Goal: Use online tool/utility: Utilize a website feature to perform a specific function

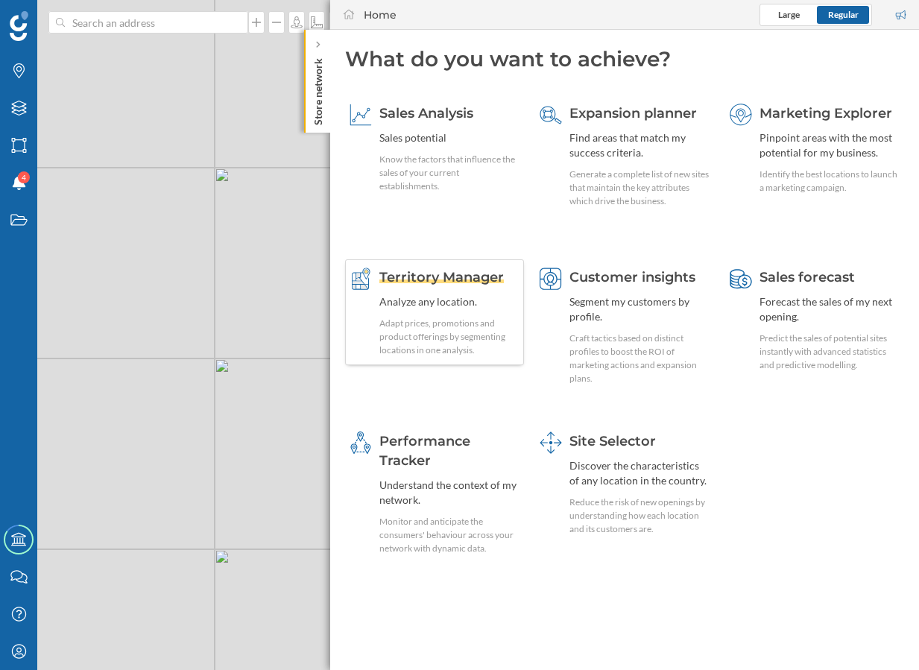
click at [489, 317] on div "Adapt prices, promotions and product offerings by segmenting locations in one a…" at bounding box center [449, 337] width 140 height 40
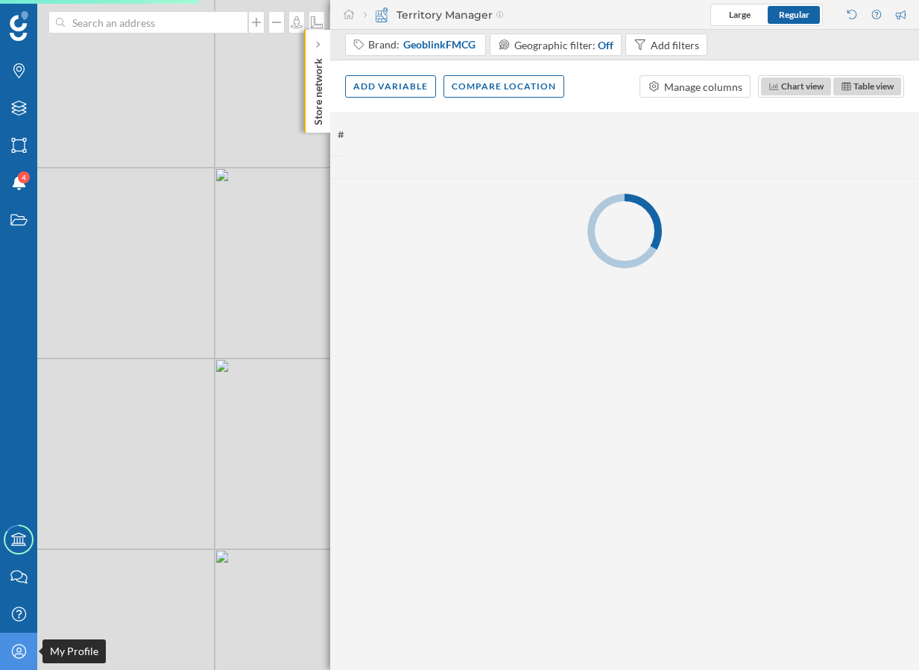
click at [25, 643] on div "My Profile" at bounding box center [18, 651] width 37 height 37
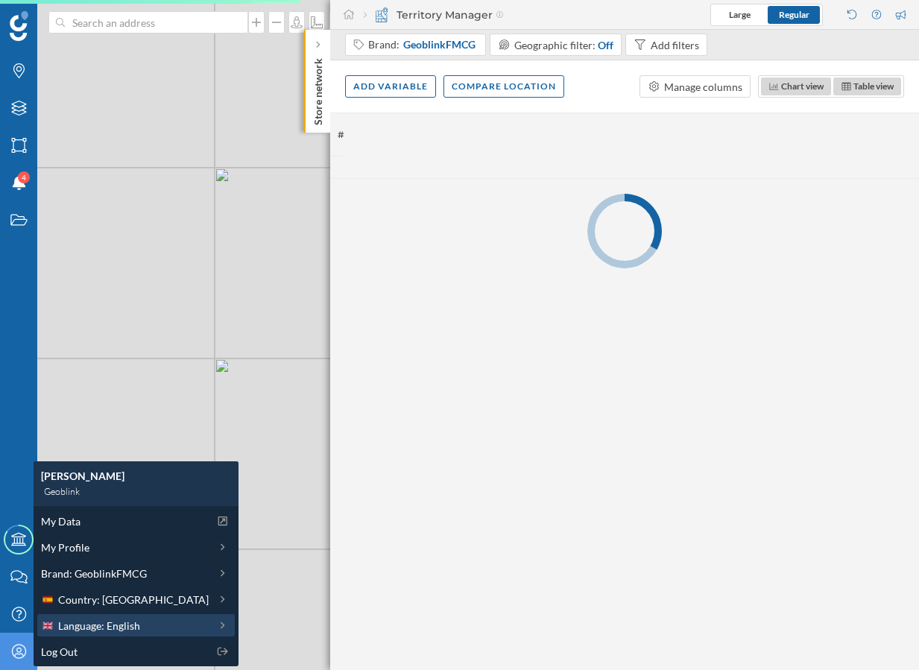
click at [129, 626] on span "Language: English" at bounding box center [99, 626] width 82 height 16
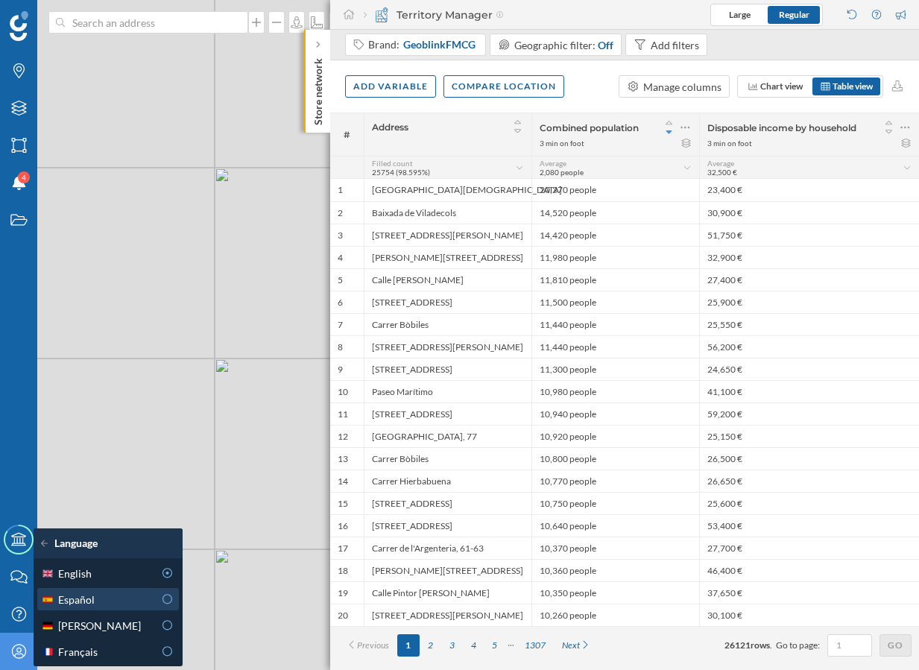
click at [133, 601] on div "Español" at bounding box center [97, 600] width 113 height 16
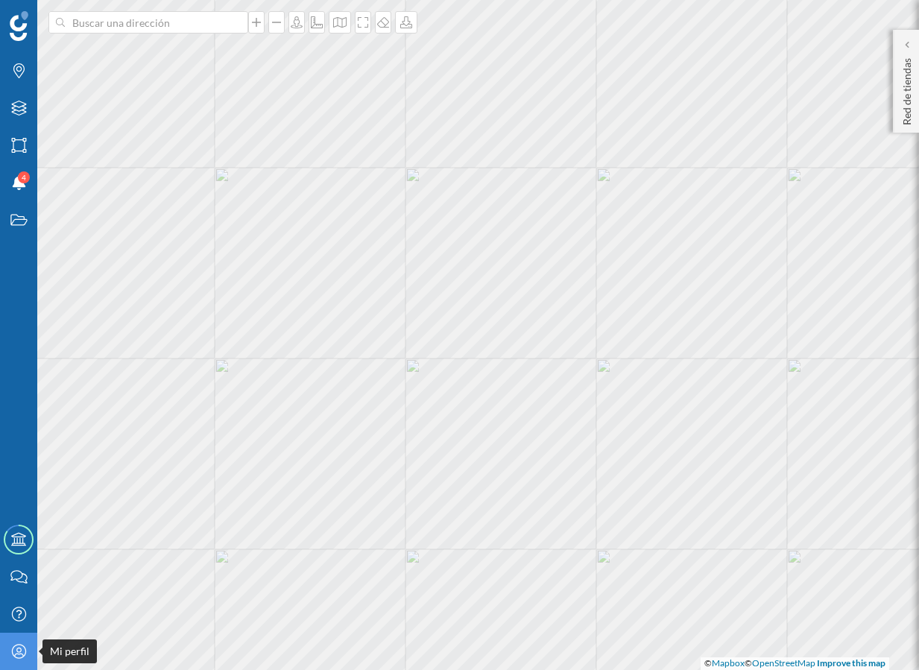
click at [19, 653] on icon at bounding box center [18, 651] width 14 height 14
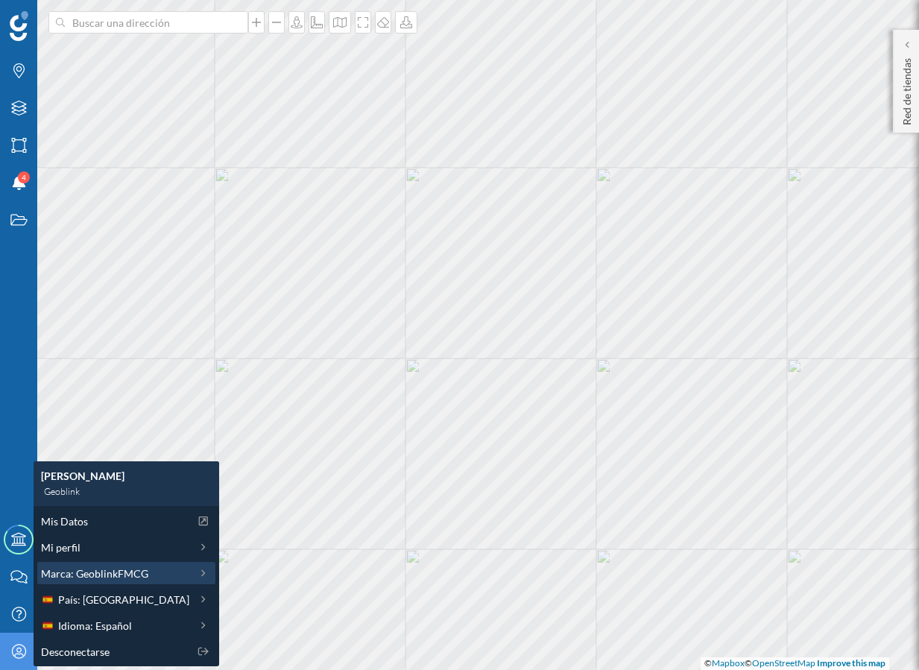
click at [118, 569] on span "Marca: GeoblinkFMCG" at bounding box center [94, 574] width 107 height 16
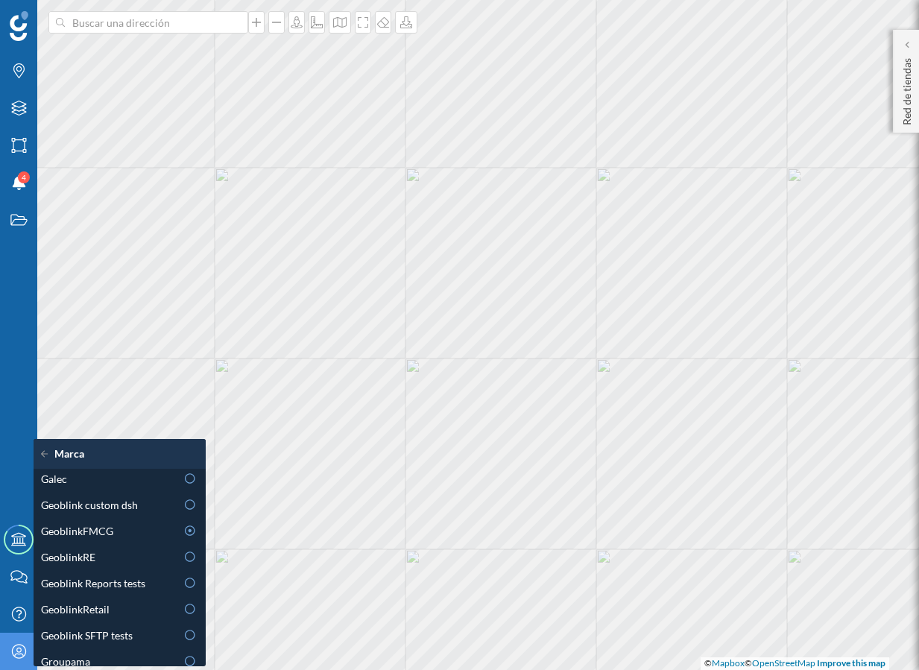
scroll to position [431, 0]
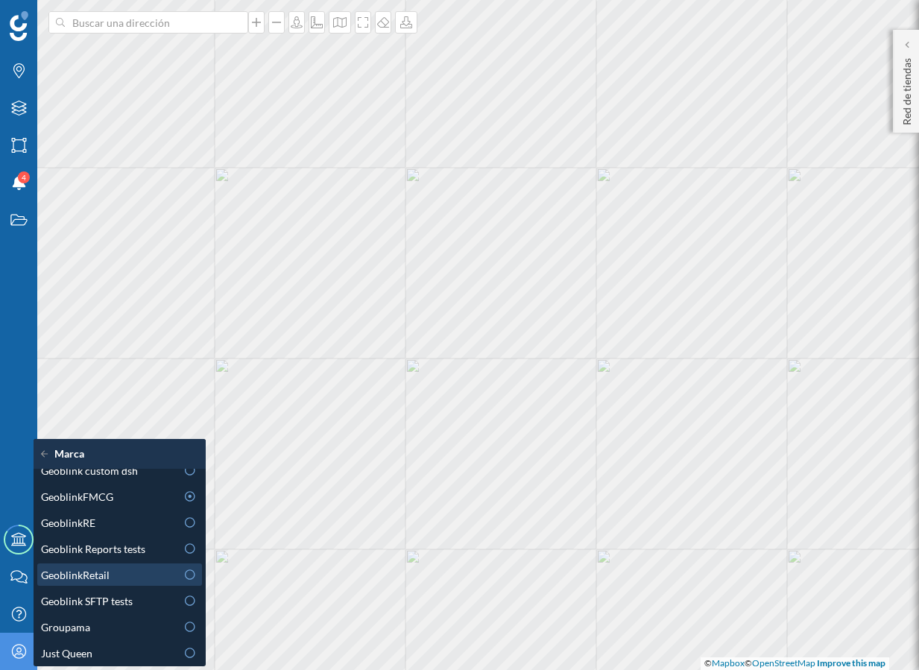
click at [124, 572] on div "GeoblinkRetail" at bounding box center [108, 575] width 135 height 16
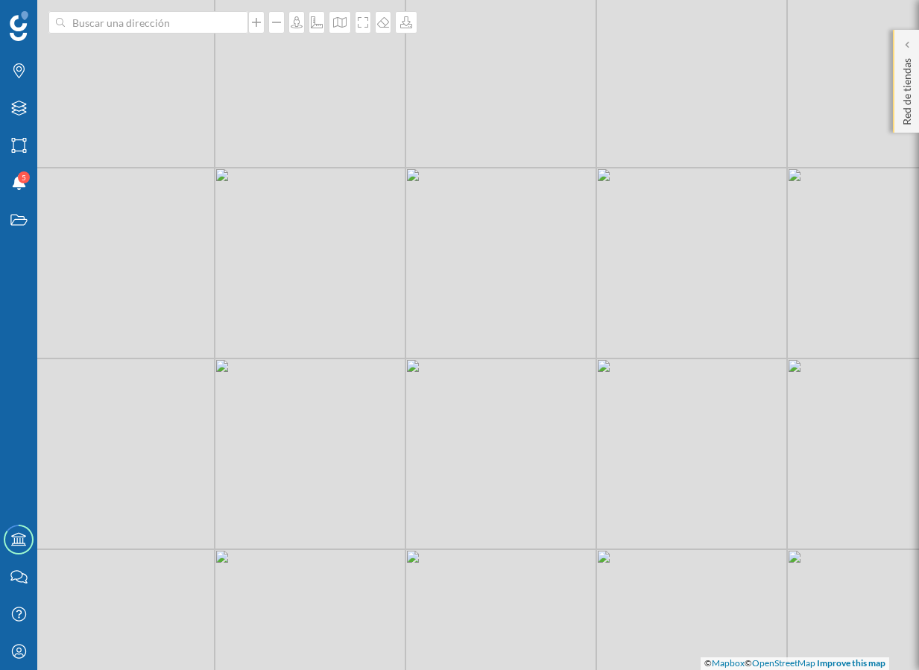
click at [911, 98] on p "Red de tiendas" at bounding box center [907, 88] width 15 height 73
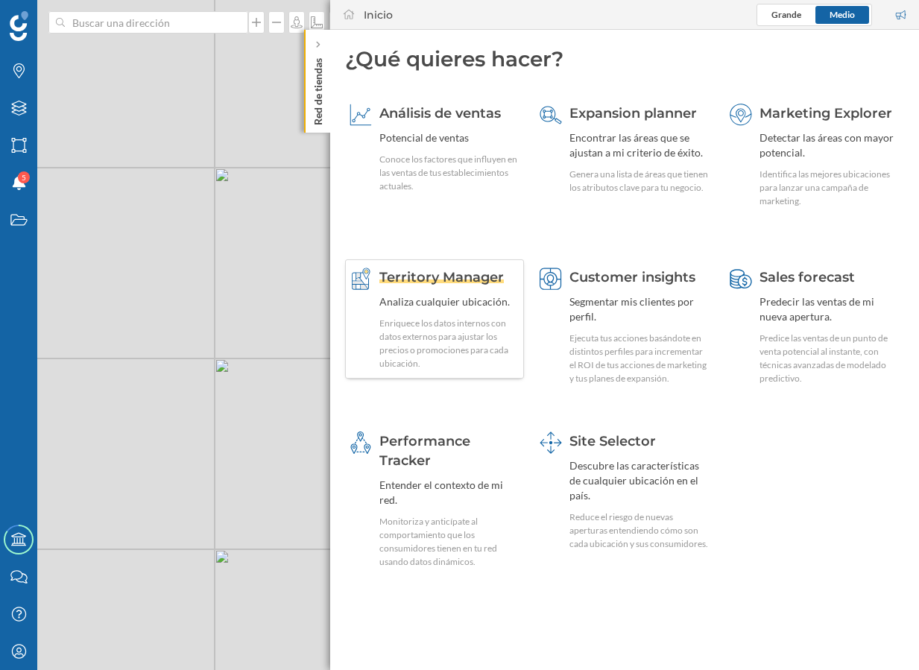
click at [468, 328] on div "Enriquece los datos internos con datos externos para ajustar los precios o prom…" at bounding box center [449, 344] width 140 height 54
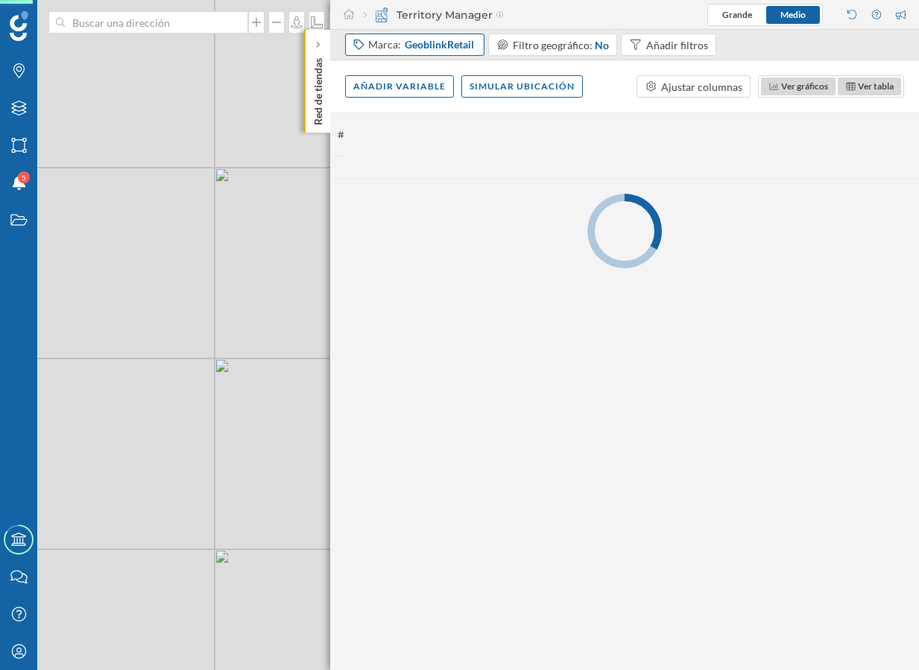
click at [421, 48] on span "GeoblinkRetail" at bounding box center [439, 44] width 69 height 15
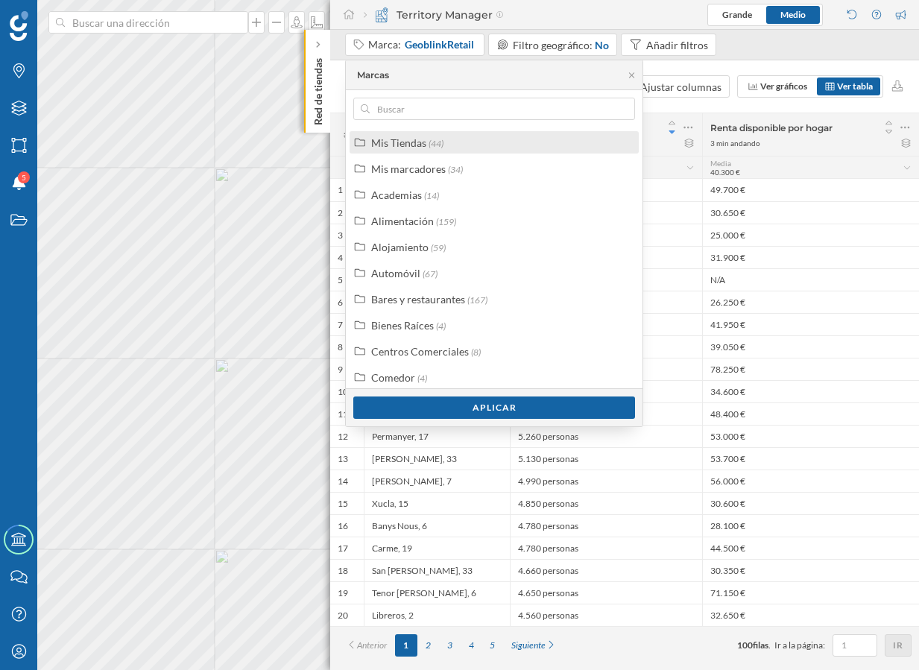
click at [410, 144] on div "Mis Tiendas" at bounding box center [398, 142] width 55 height 13
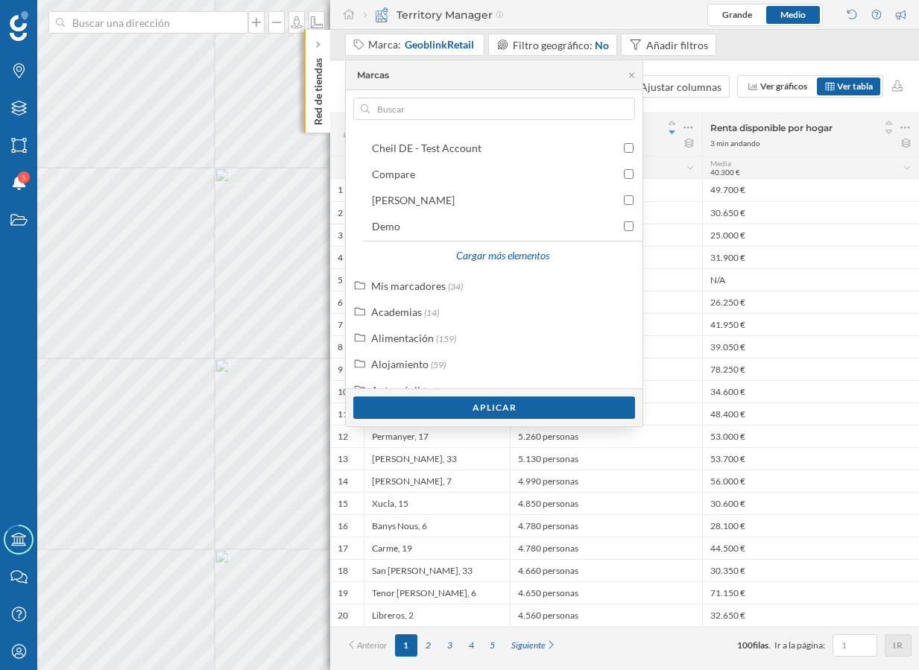
scroll to position [71, 0]
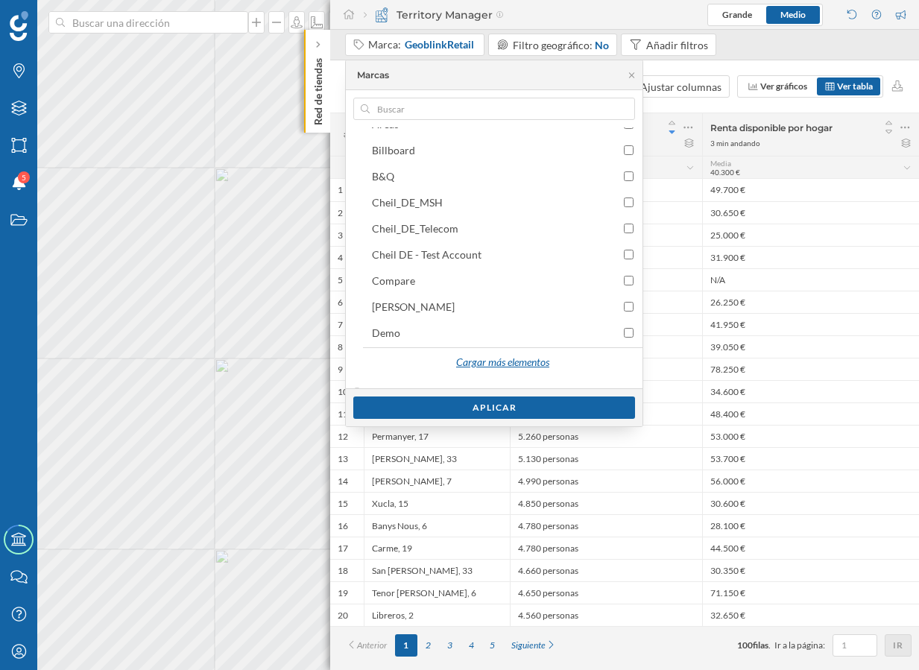
click at [455, 358] on div "Cargar más elementos" at bounding box center [502, 363] width 112 height 22
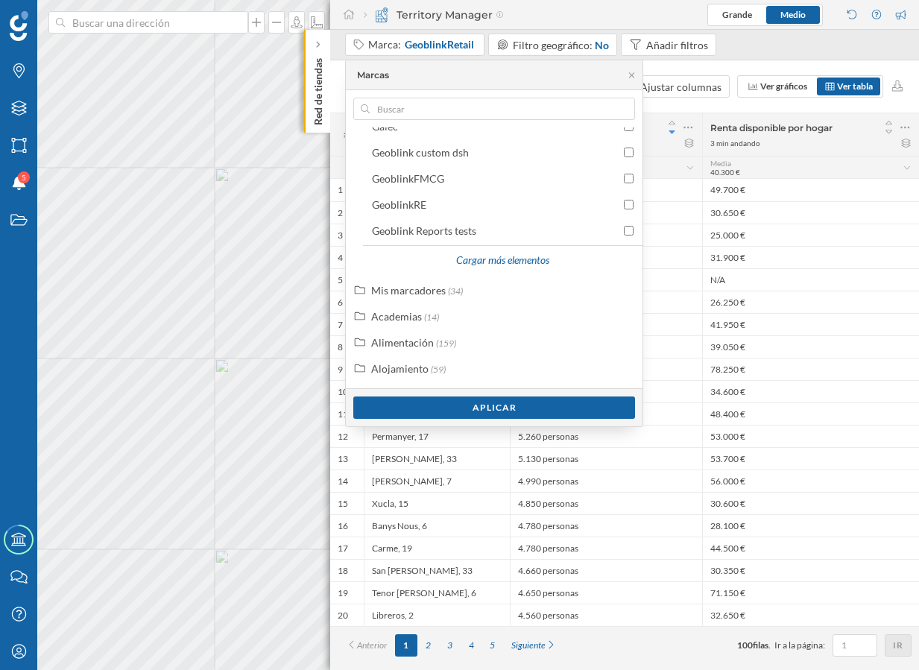
scroll to position [483, 0]
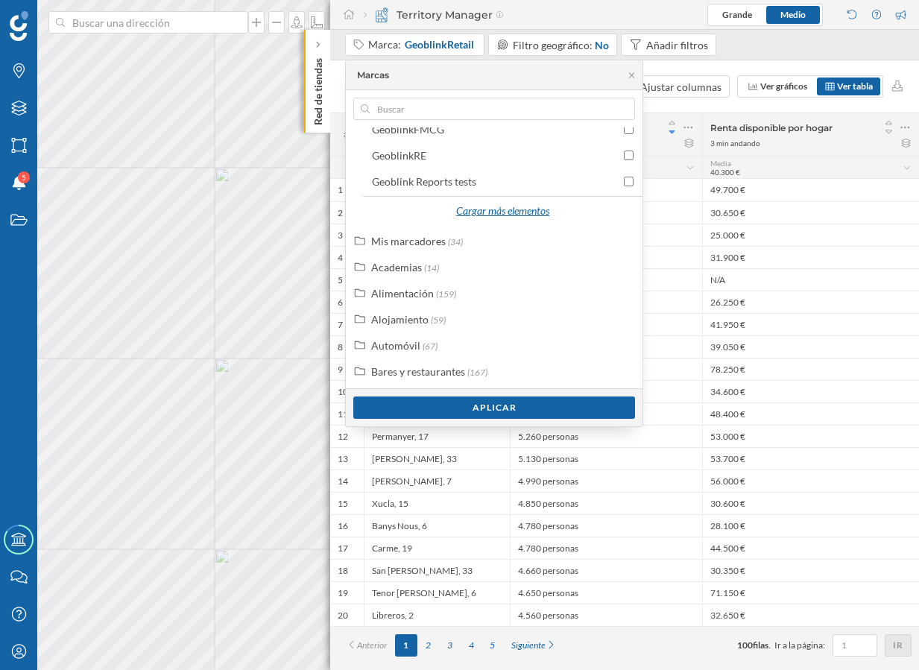
click at [475, 206] on div "Cargar más elementos" at bounding box center [502, 211] width 112 height 22
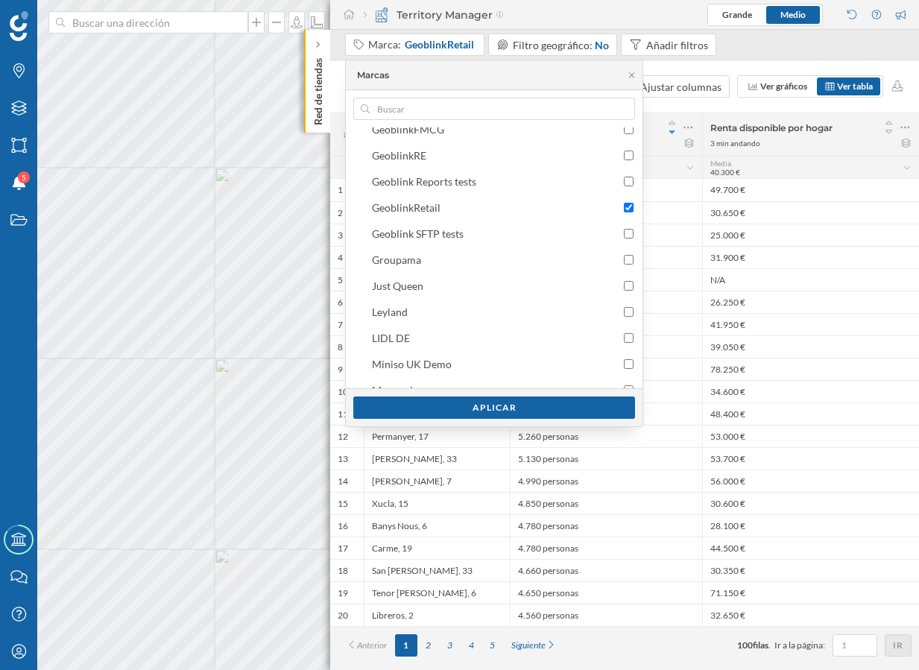
click at [475, 206] on div "GeoblinkRetail" at bounding box center [496, 208] width 248 height 16
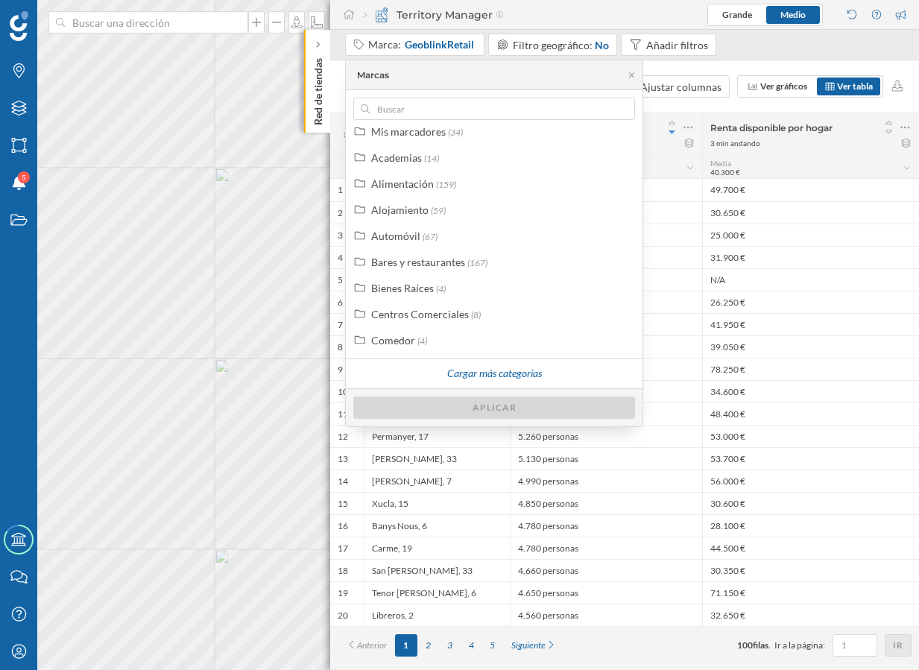
scroll to position [332, 0]
click at [451, 112] on input "text" at bounding box center [494, 109] width 249 height 22
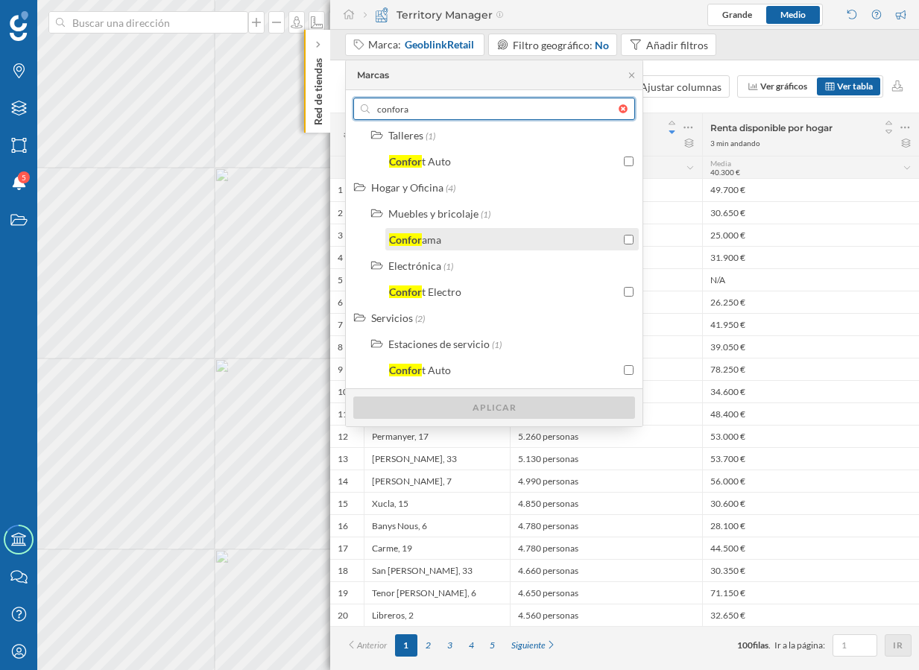
scroll to position [0, 0]
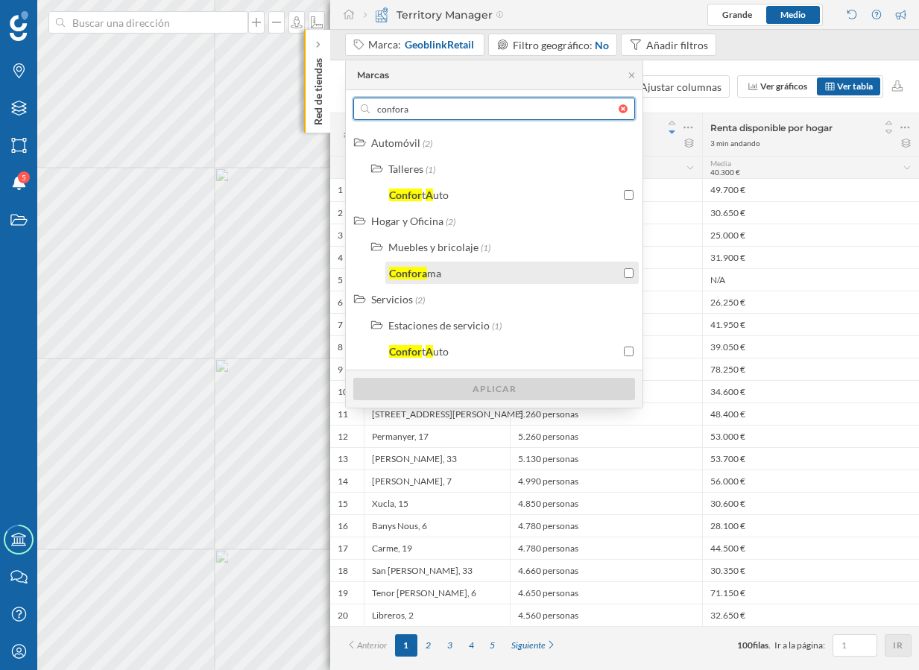
type input "confora"
click at [456, 270] on div "Confora ma" at bounding box center [504, 273] width 231 height 16
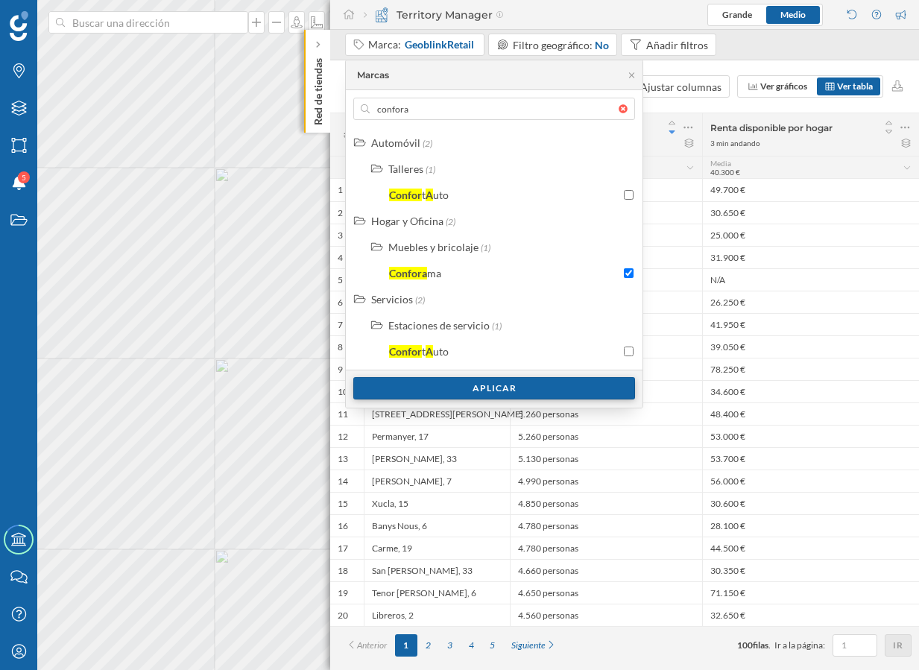
click at [472, 386] on div "Aplicar" at bounding box center [494, 388] width 282 height 22
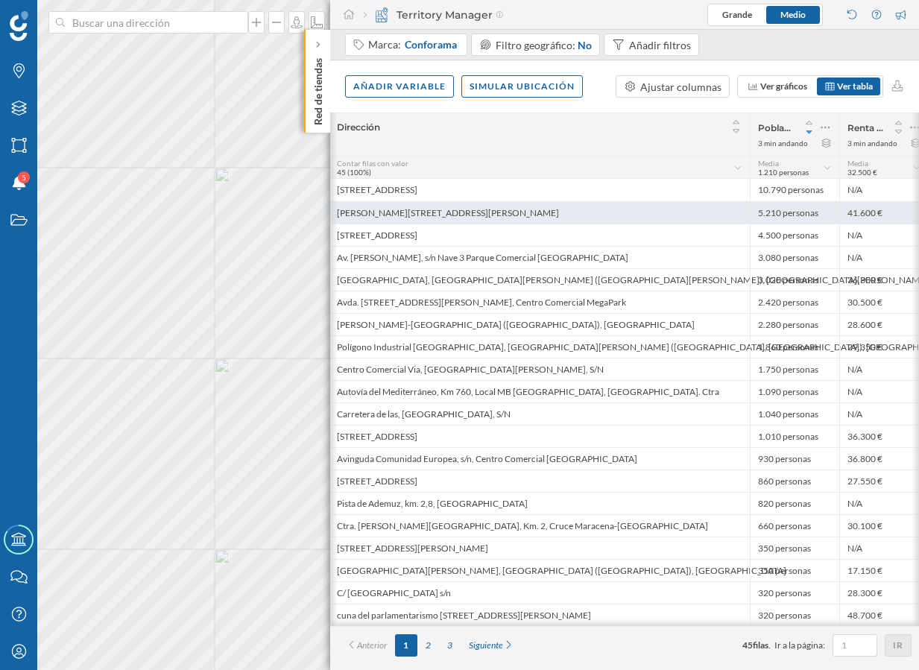
scroll to position [0, 45]
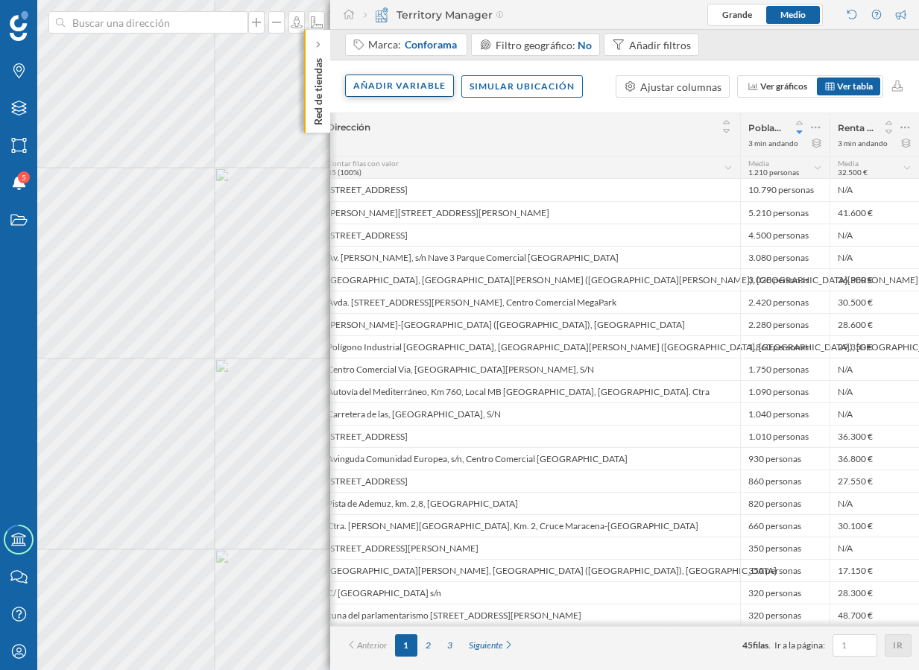
click at [403, 83] on div "Añadir variable" at bounding box center [399, 86] width 109 height 22
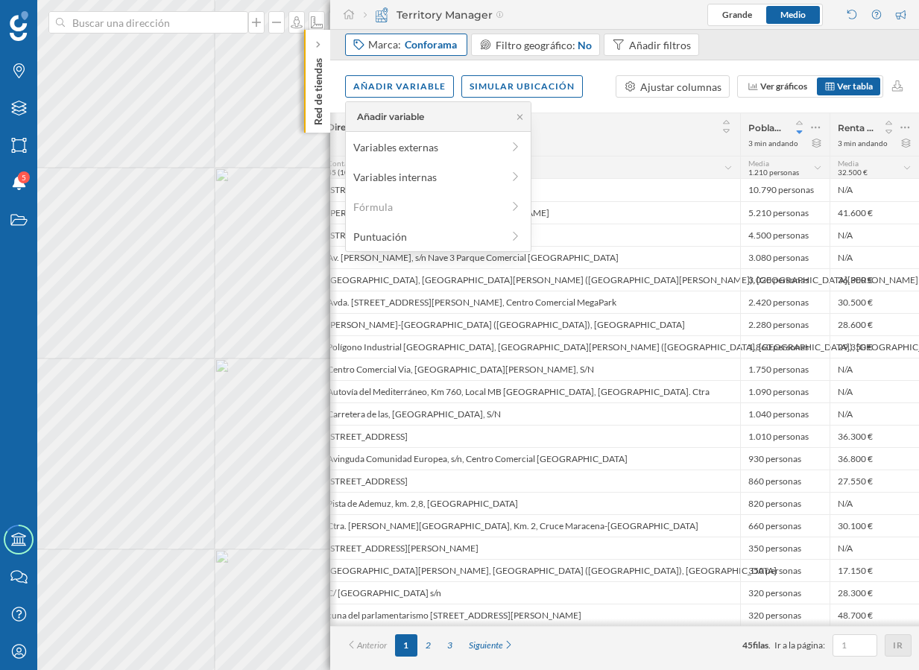
click at [422, 51] on span "Conforama" at bounding box center [431, 44] width 52 height 15
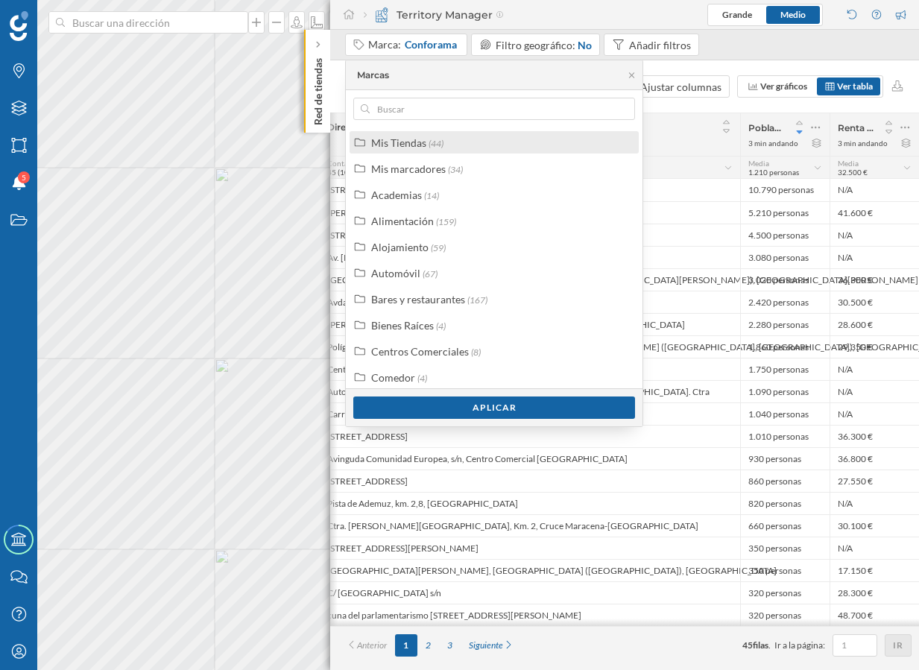
click at [409, 142] on div "Mis Tiendas" at bounding box center [398, 142] width 55 height 13
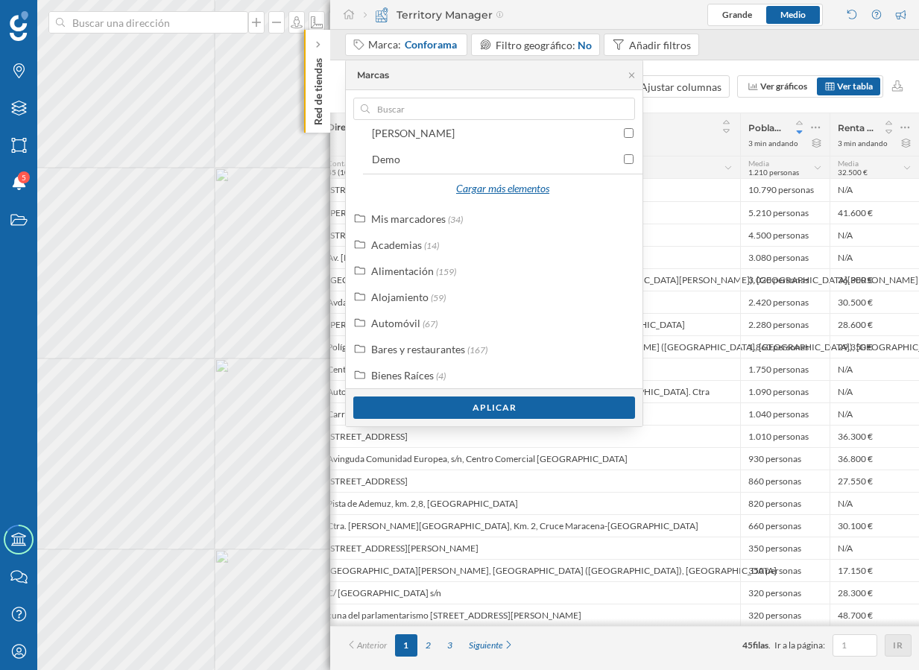
click at [470, 189] on div "Cargar más elementos" at bounding box center [502, 189] width 112 height 22
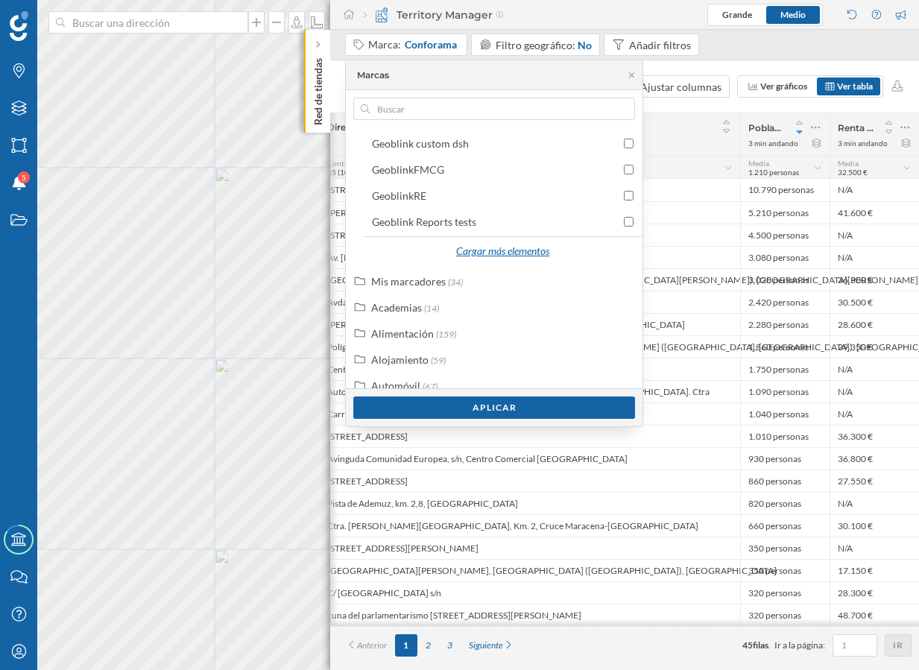
scroll to position [450, 0]
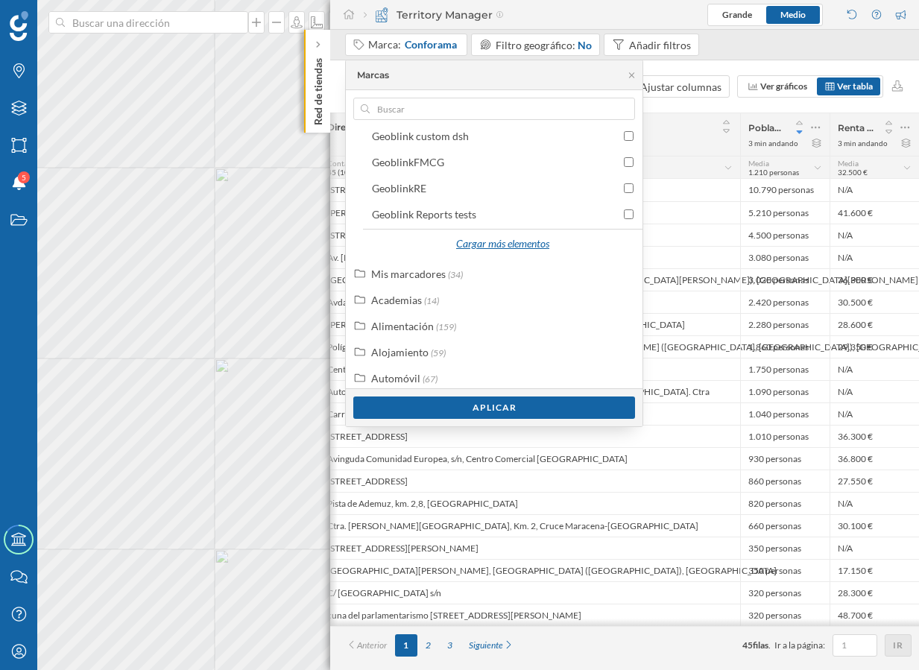
click at [480, 241] on div "Cargar más elementos" at bounding box center [502, 244] width 112 height 22
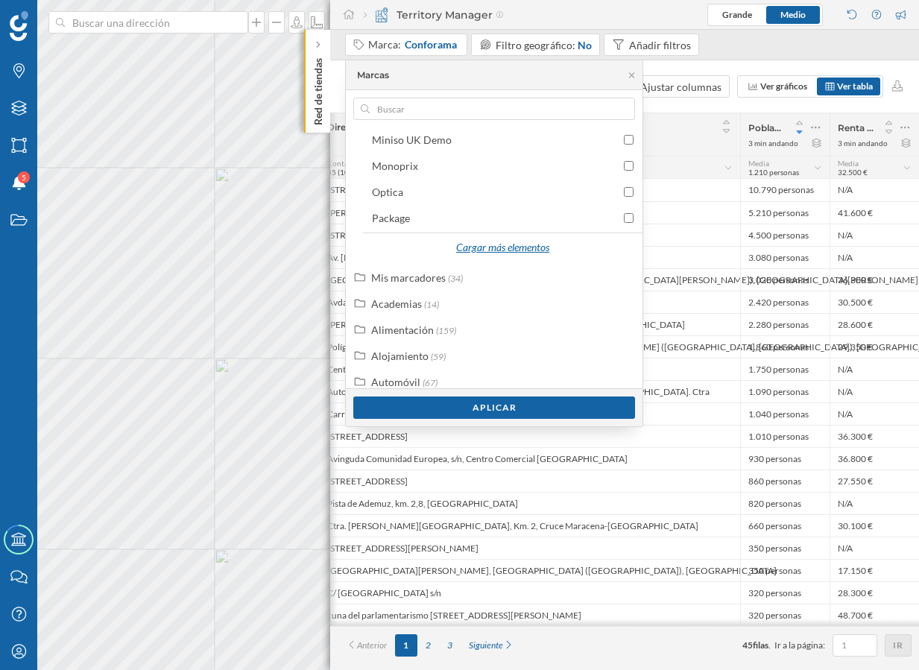
click at [480, 241] on div "Cargar más elementos" at bounding box center [502, 248] width 112 height 22
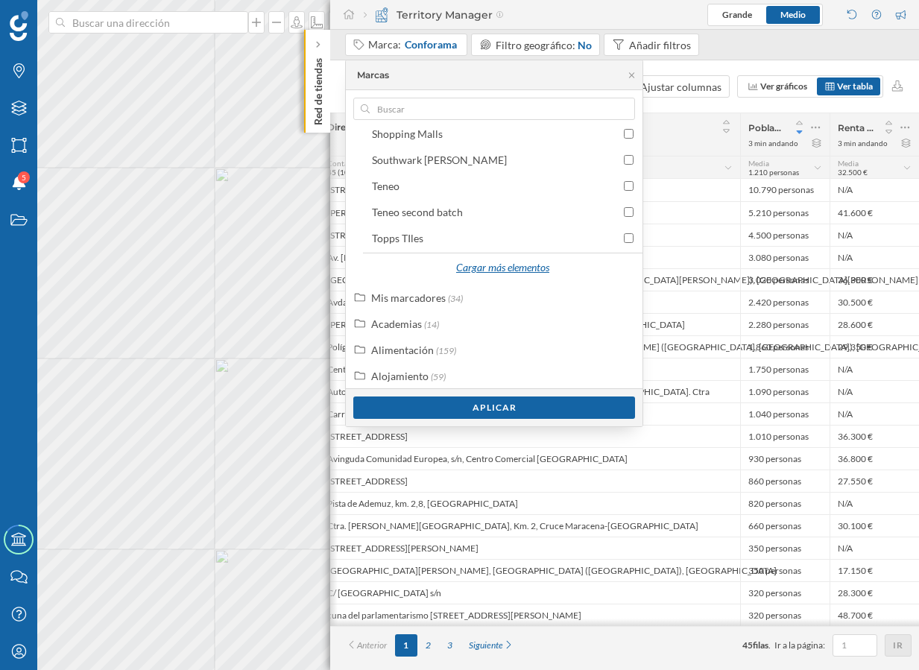
scroll to position [951, 0]
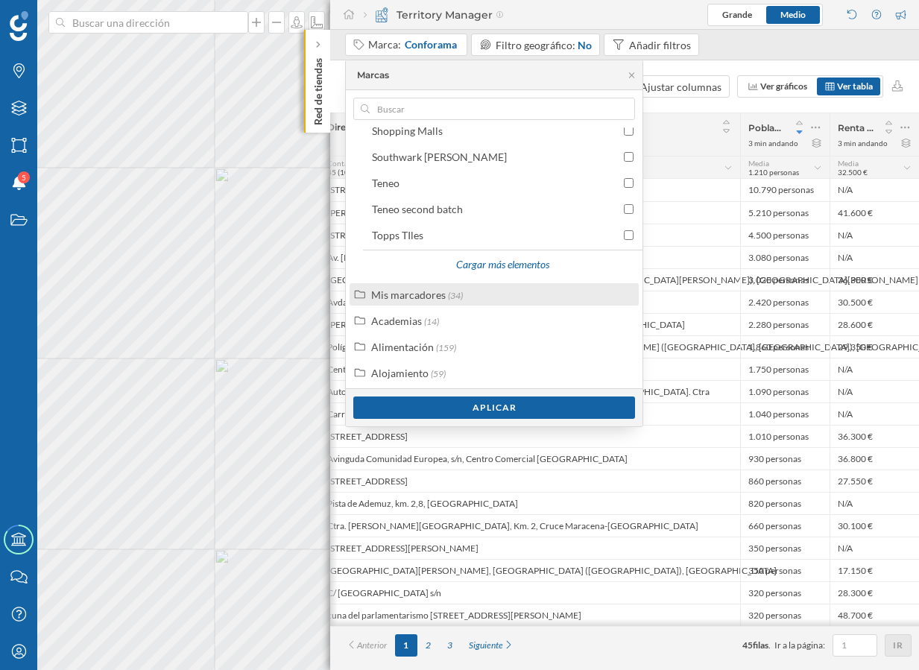
click at [431, 297] on div "Mis marcadores" at bounding box center [408, 294] width 75 height 13
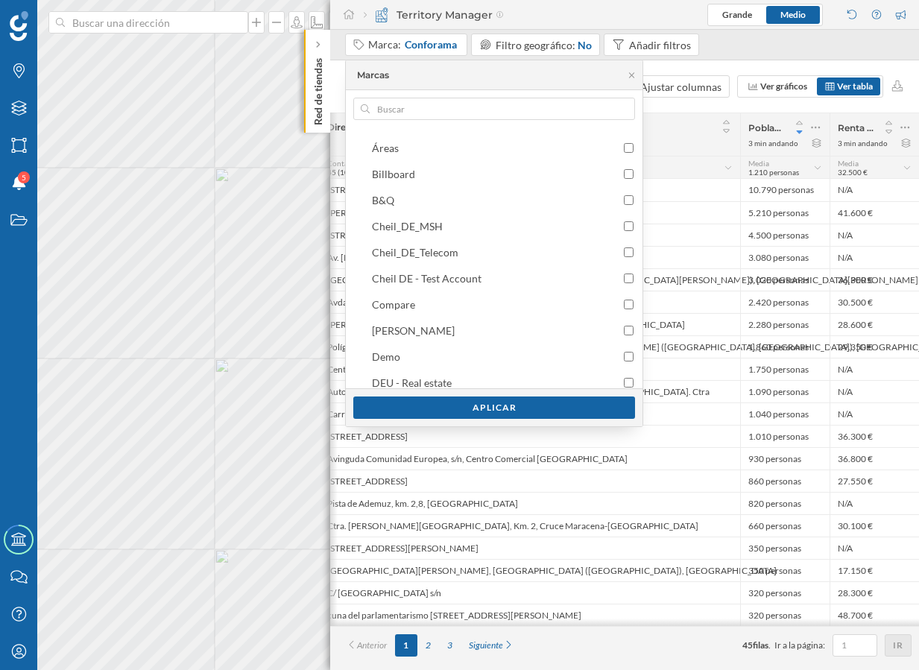
scroll to position [0, 0]
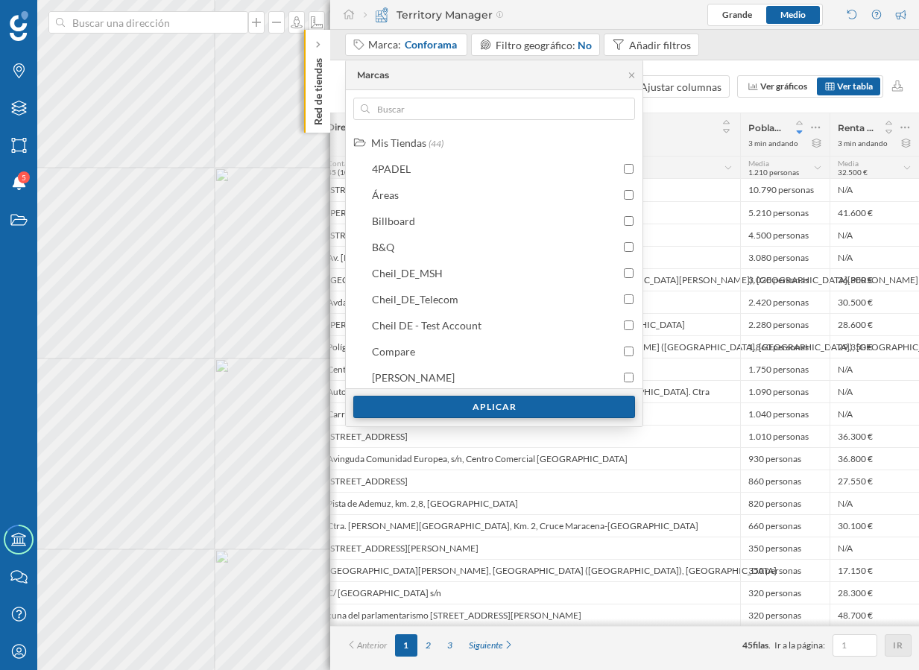
click at [524, 405] on div "Aplicar" at bounding box center [494, 407] width 282 height 22
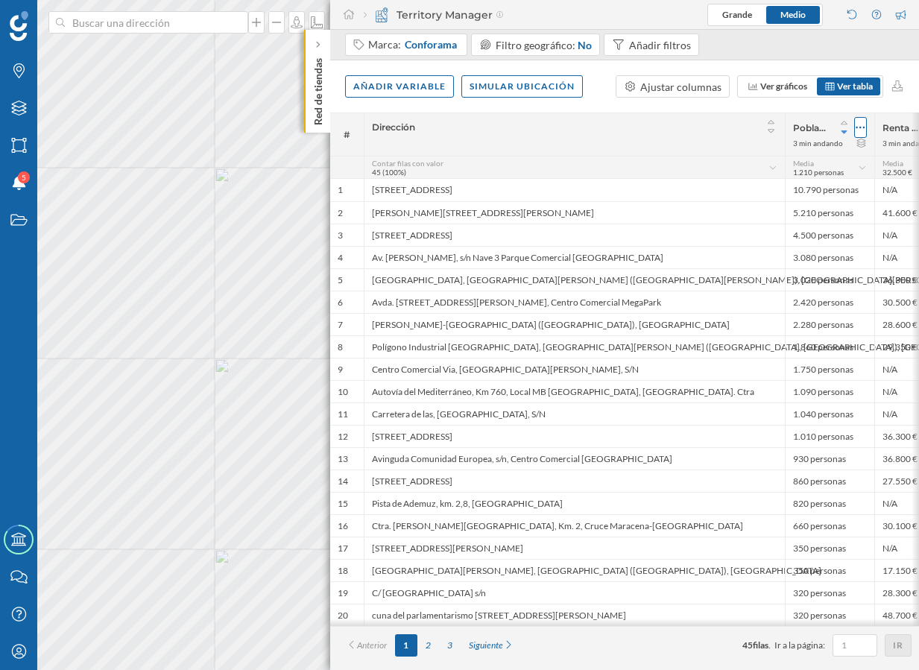
click at [857, 125] on icon at bounding box center [861, 127] width 10 height 15
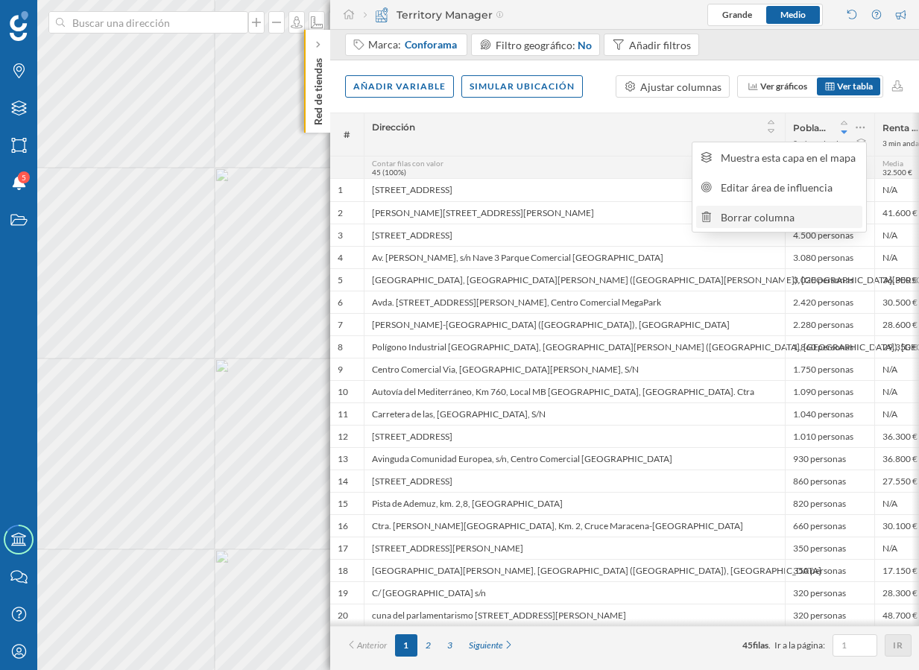
click at [794, 212] on div "Borrar columna" at bounding box center [789, 217] width 137 height 16
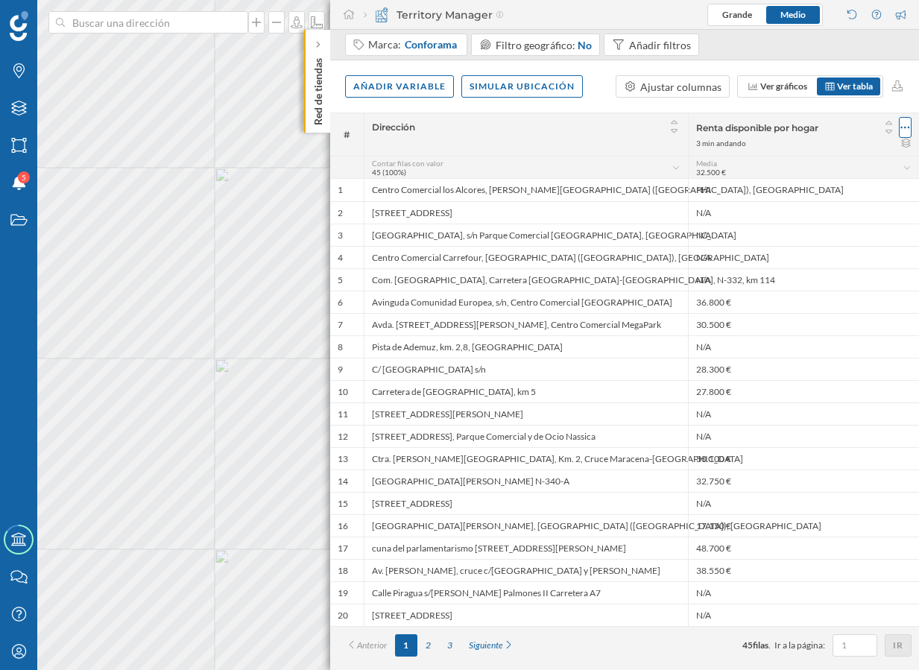
click at [910, 125] on div at bounding box center [905, 127] width 13 height 21
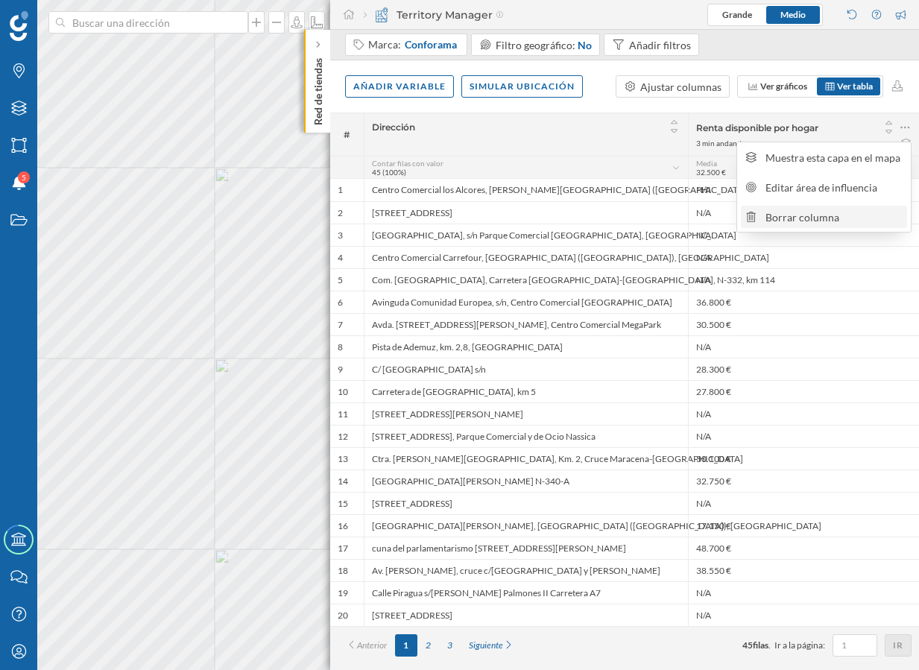
click at [826, 215] on div "Borrar columna" at bounding box center [833, 217] width 137 height 16
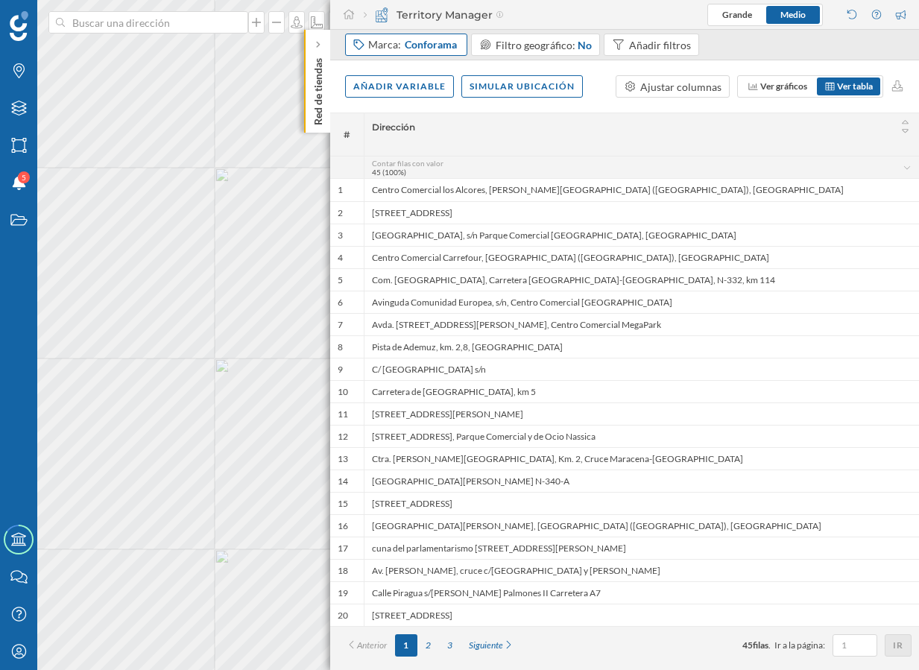
click at [432, 48] on span "Conforama" at bounding box center [431, 44] width 52 height 15
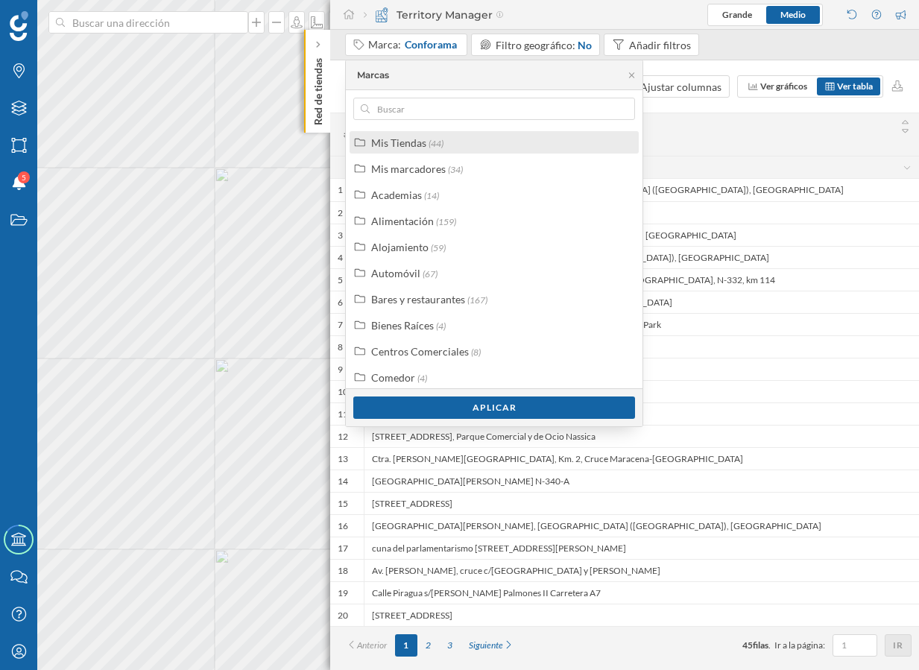
click at [417, 151] on div "Mis Tiendas (44)" at bounding box center [494, 142] width 289 height 22
click at [385, 140] on div "Mis Tiendas" at bounding box center [398, 142] width 55 height 13
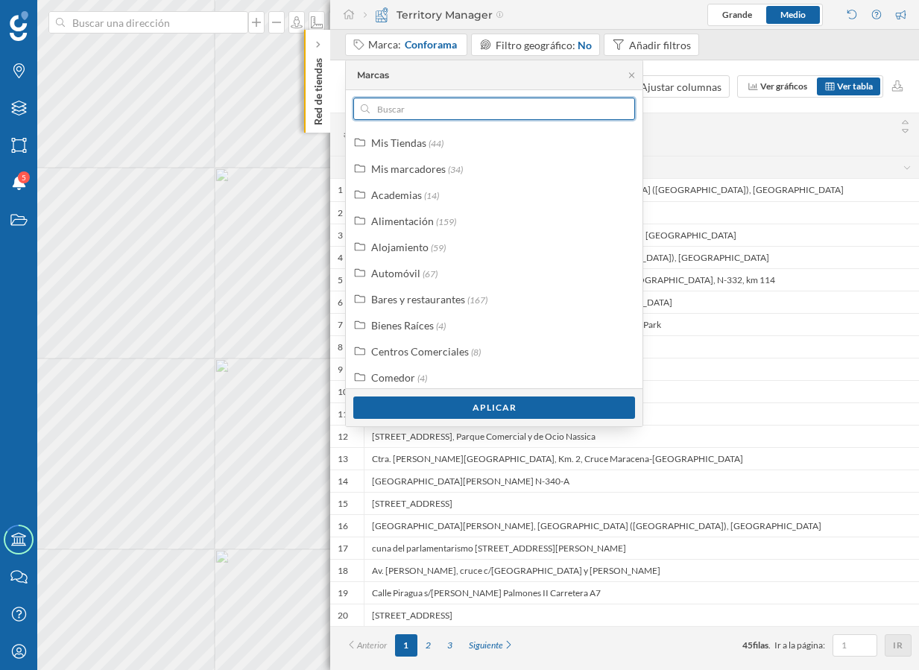
click at [437, 113] on input "text" at bounding box center [494, 109] width 249 height 22
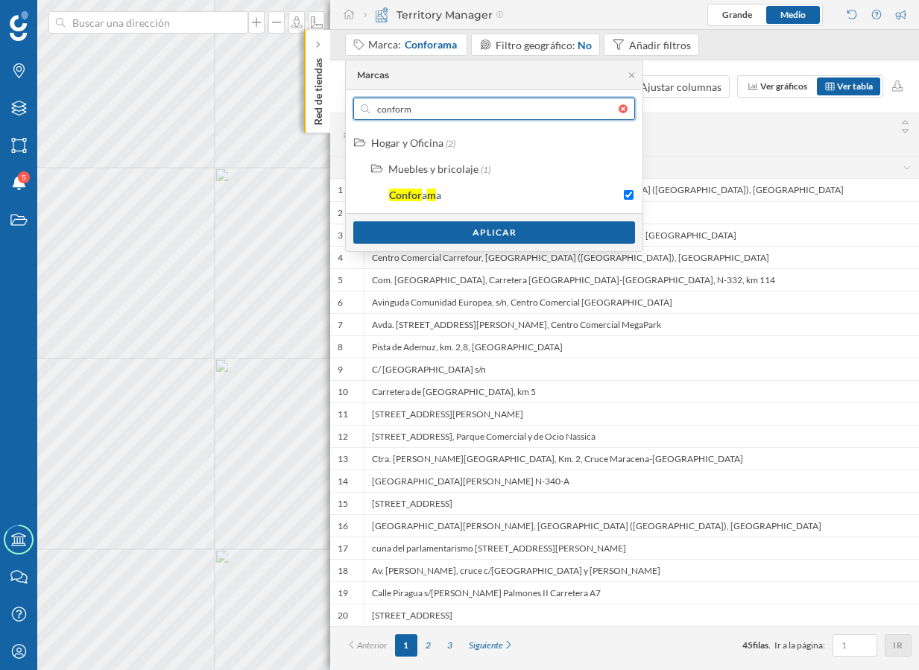
type input "conform"
click at [698, 131] on span "Dirección" at bounding box center [623, 126] width 502 height 11
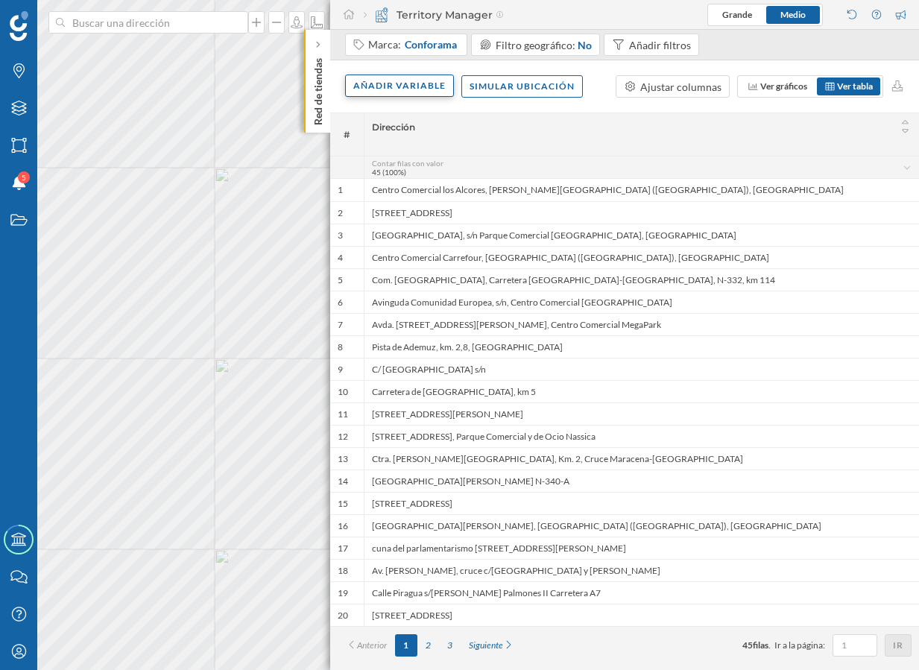
click at [388, 86] on div "Añadir variable" at bounding box center [399, 86] width 109 height 22
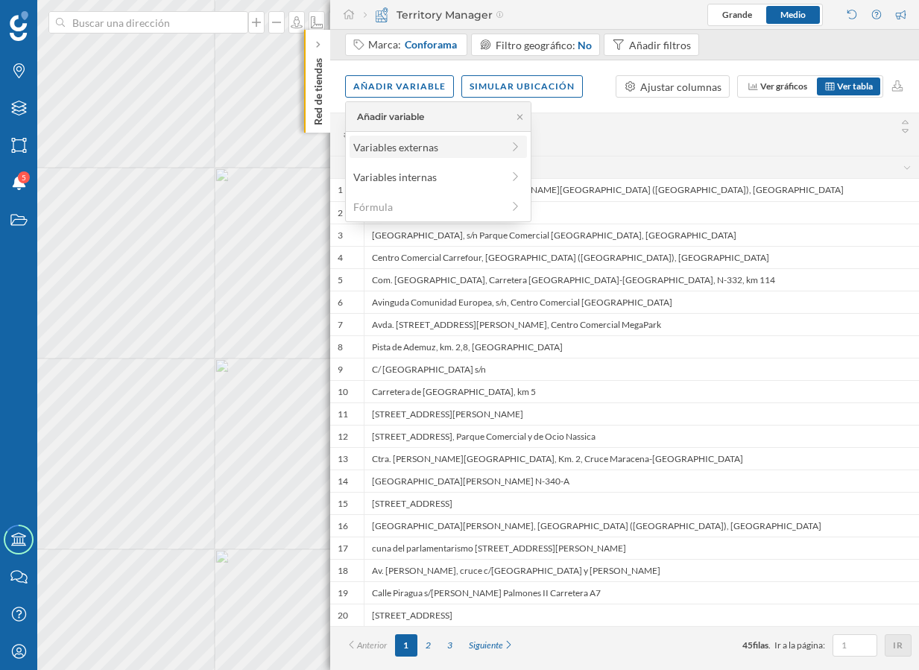
click at [396, 148] on div "Variables externas" at bounding box center [427, 147] width 148 height 16
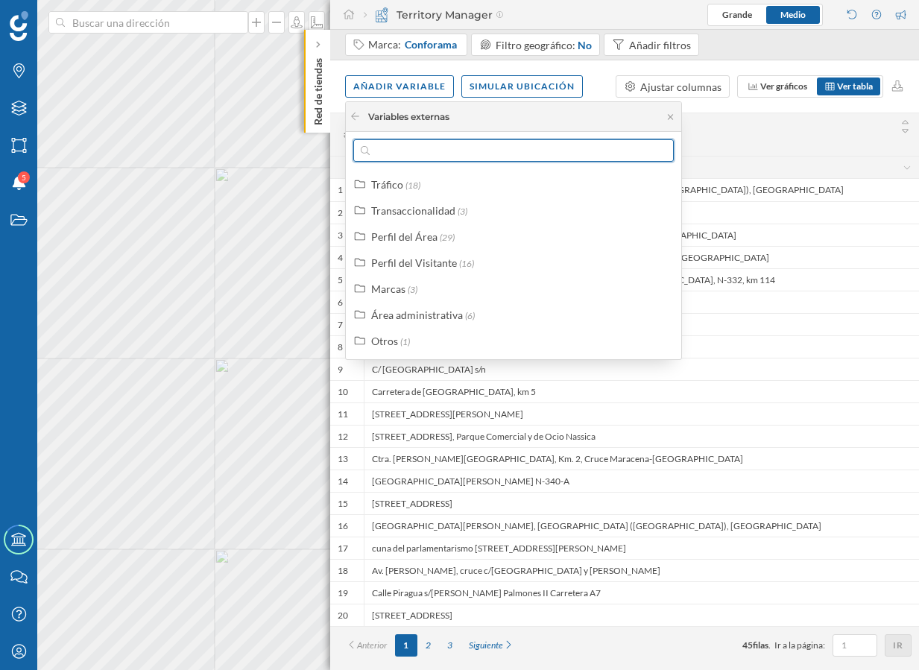
click at [386, 154] on input "text" at bounding box center [514, 150] width 288 height 22
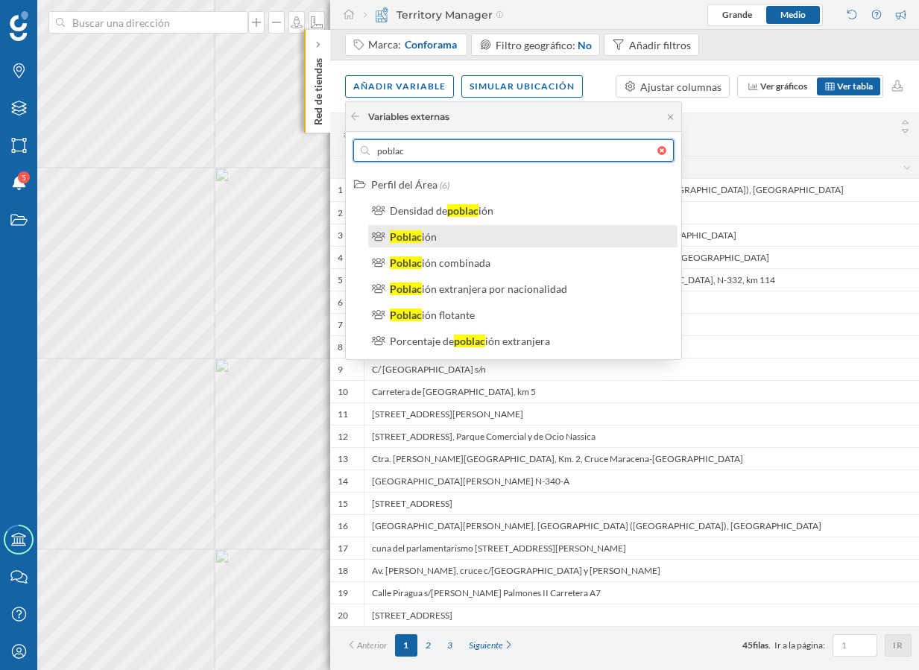
type input "poblac"
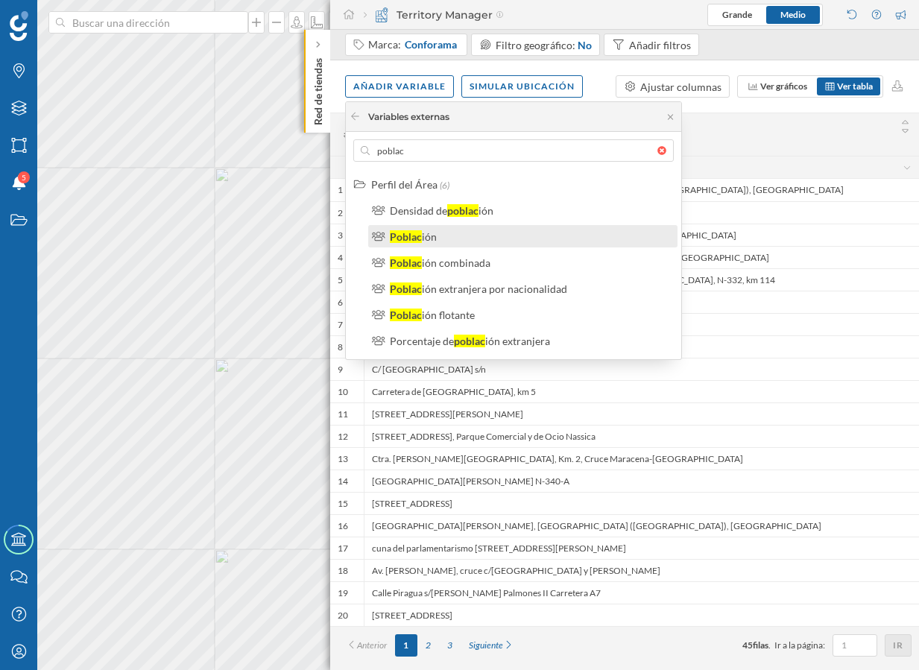
click at [398, 229] on label "Poblac ión" at bounding box center [413, 237] width 47 height 16
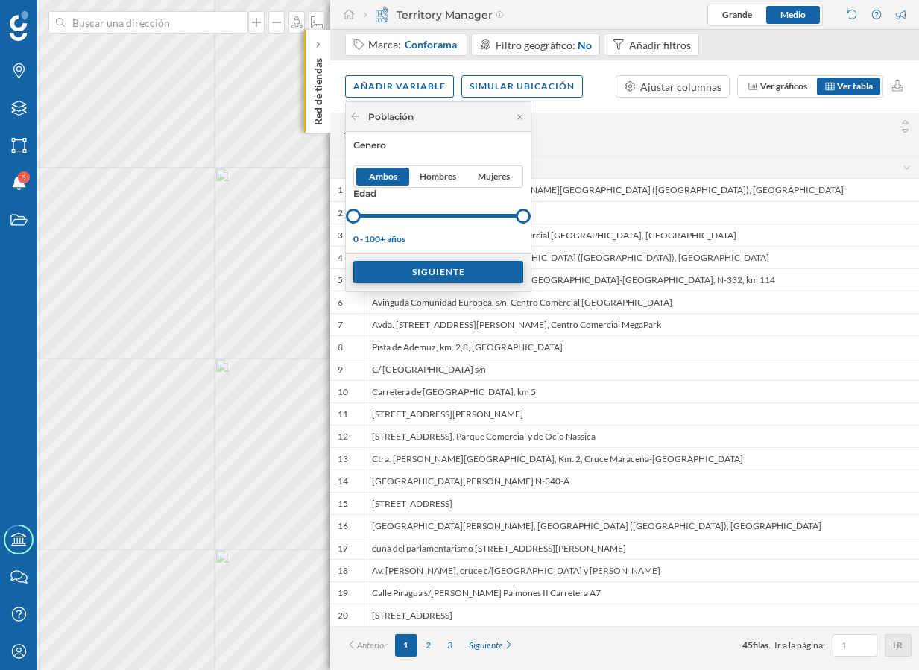
click at [455, 269] on div "Siguiente" at bounding box center [438, 272] width 170 height 22
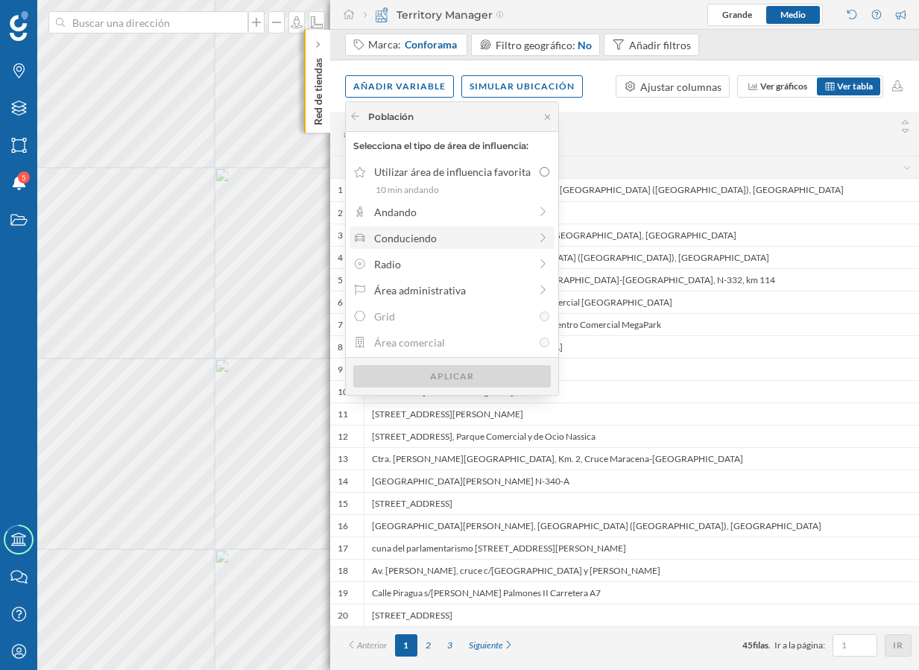
click at [428, 240] on div "Conduciendo" at bounding box center [451, 238] width 155 height 16
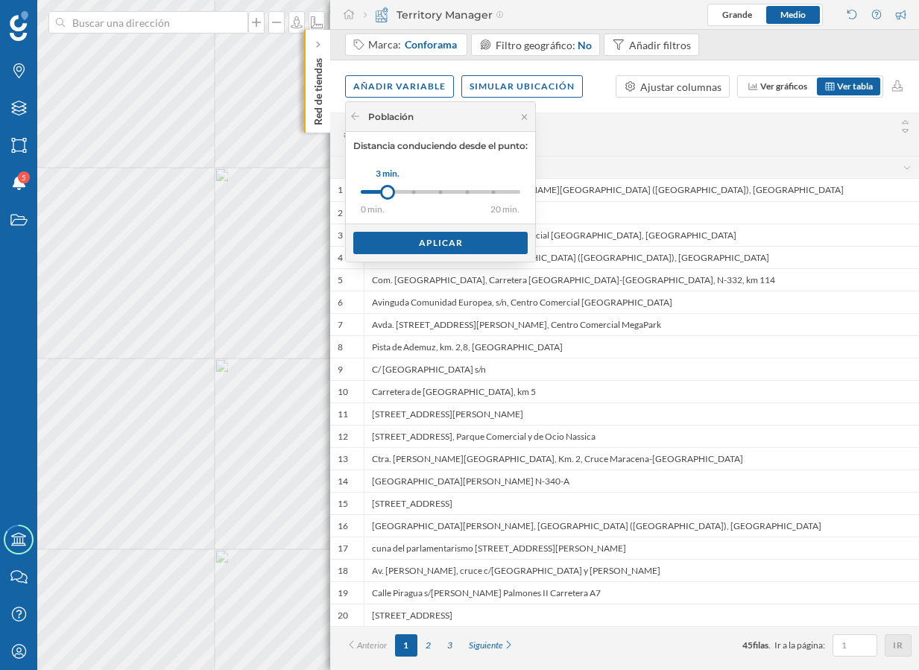
click at [478, 189] on div "0 min. 3 min. 5 min. 7 min. 10 min. 15 min. 20 min. 3 min." at bounding box center [440, 192] width 159 height 19
click at [499, 189] on div "0 min. 3 min. 5 min. 7 min. 10 min. 15 min. 20 min. 10 min." at bounding box center [440, 192] width 159 height 19
click at [520, 190] on div "0 min. 3 min. 5 min. 7 min. 10 min. 15 min. 20 min." at bounding box center [440, 192] width 159 height 4
click at [434, 250] on div "Aplicar" at bounding box center [440, 242] width 174 height 22
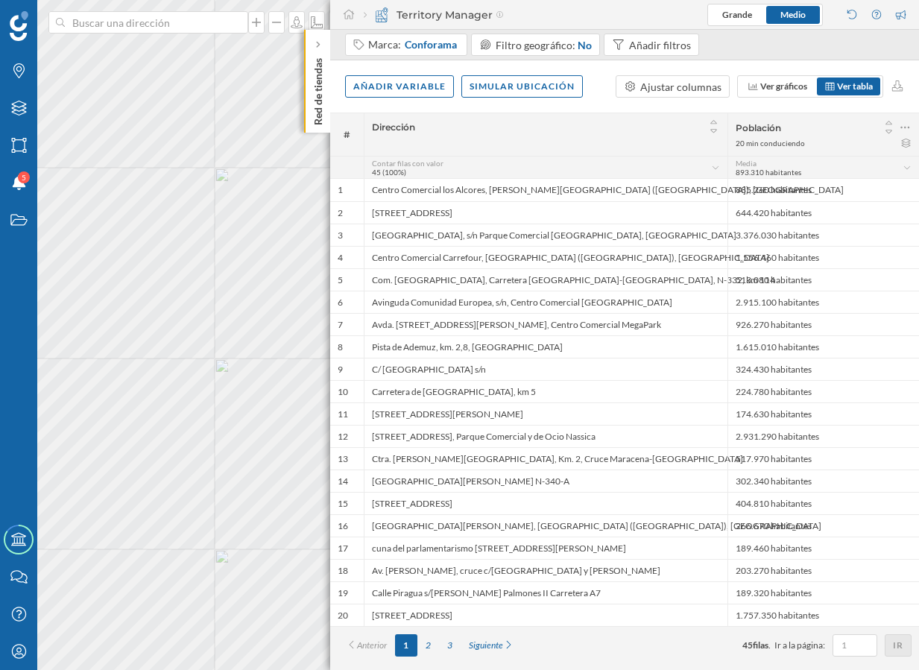
click at [901, 163] on div "Media 893.310 habitantes" at bounding box center [819, 168] width 167 height 18
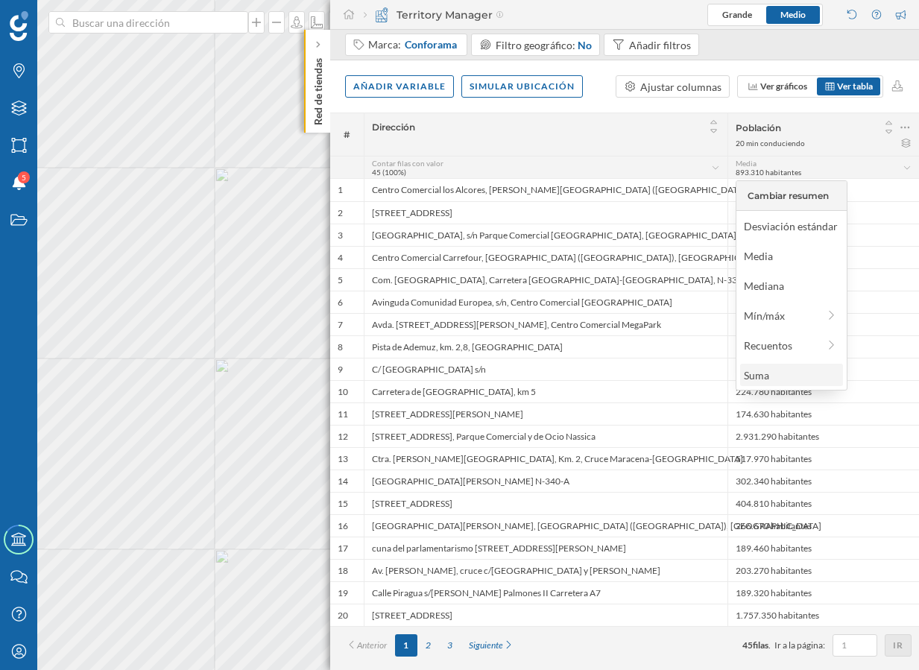
click at [783, 371] on div "Suma" at bounding box center [791, 375] width 94 height 16
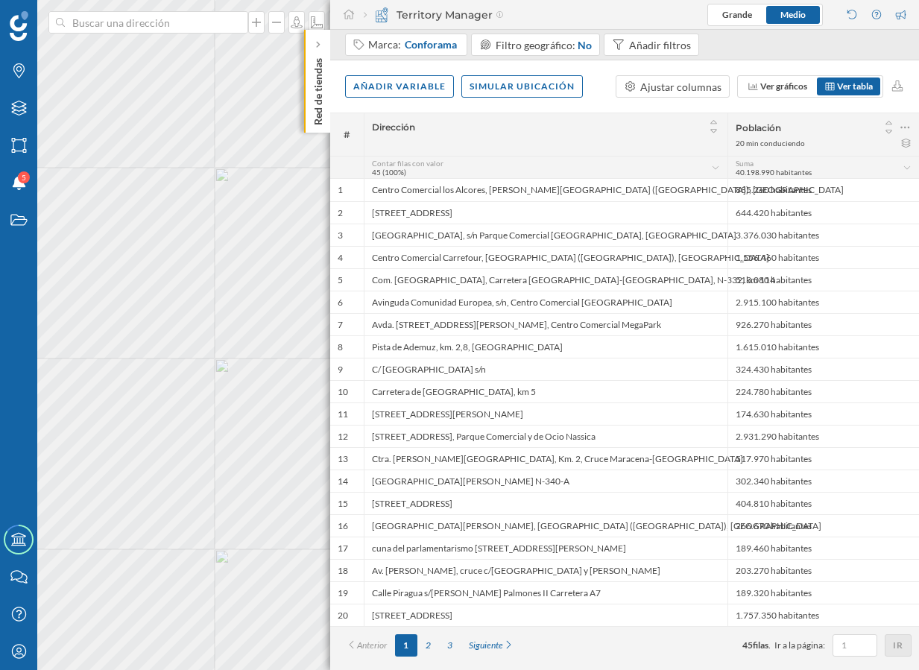
drag, startPoint x: 738, startPoint y: 174, endPoint x: 821, endPoint y: 171, distance: 82.8
click at [821, 171] on div "Suma 40.198.990 habitantes" at bounding box center [819, 168] width 167 height 18
click at [395, 54] on div "Marca: Conforama" at bounding box center [406, 45] width 122 height 22
